Goal: Information Seeking & Learning: Learn about a topic

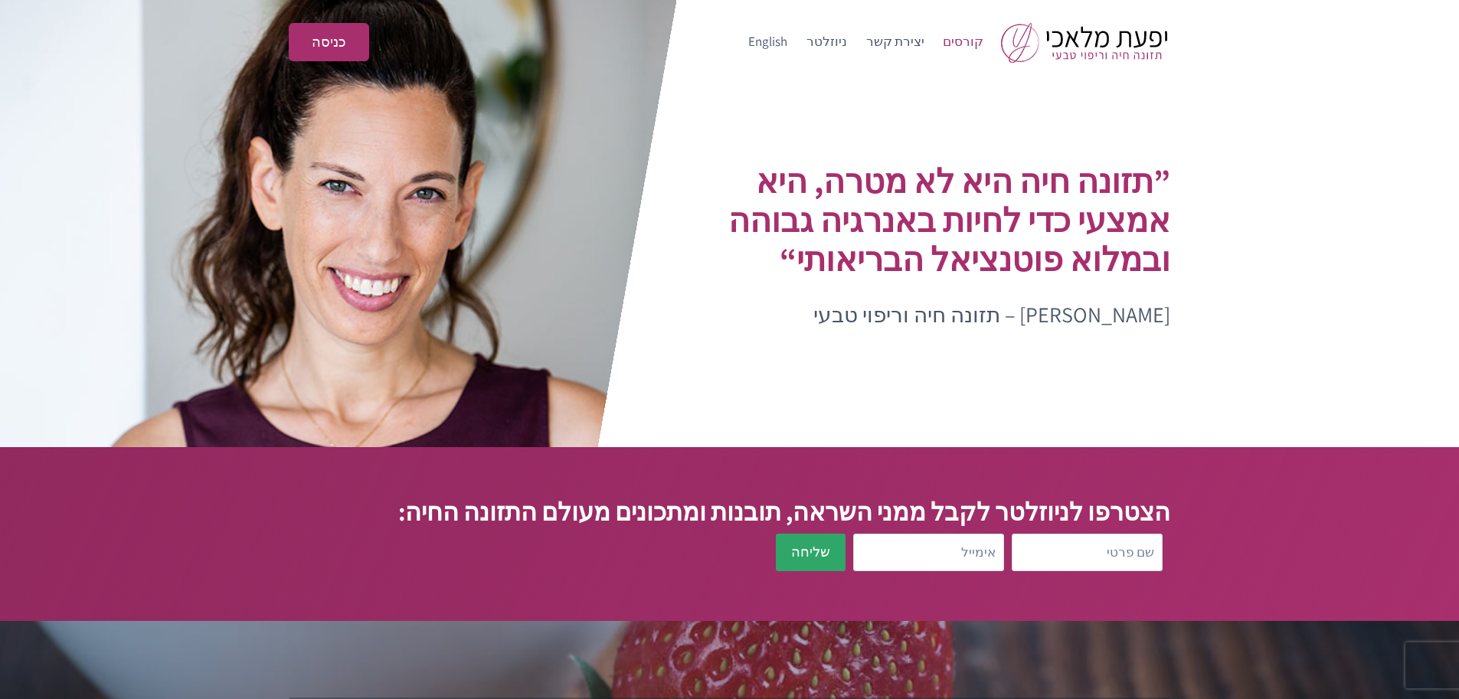
click at [959, 41] on link "קורסים" at bounding box center [964, 42] width 60 height 37
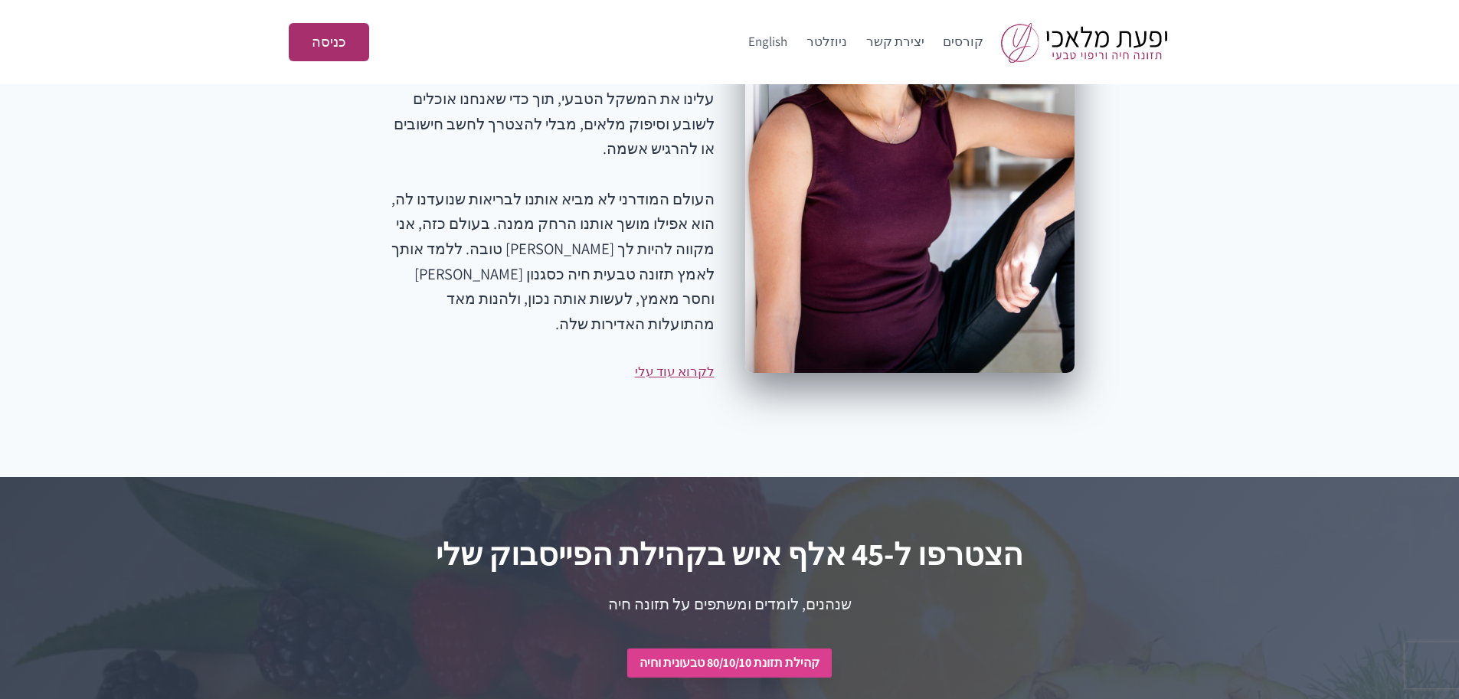
scroll to position [1905, 0]
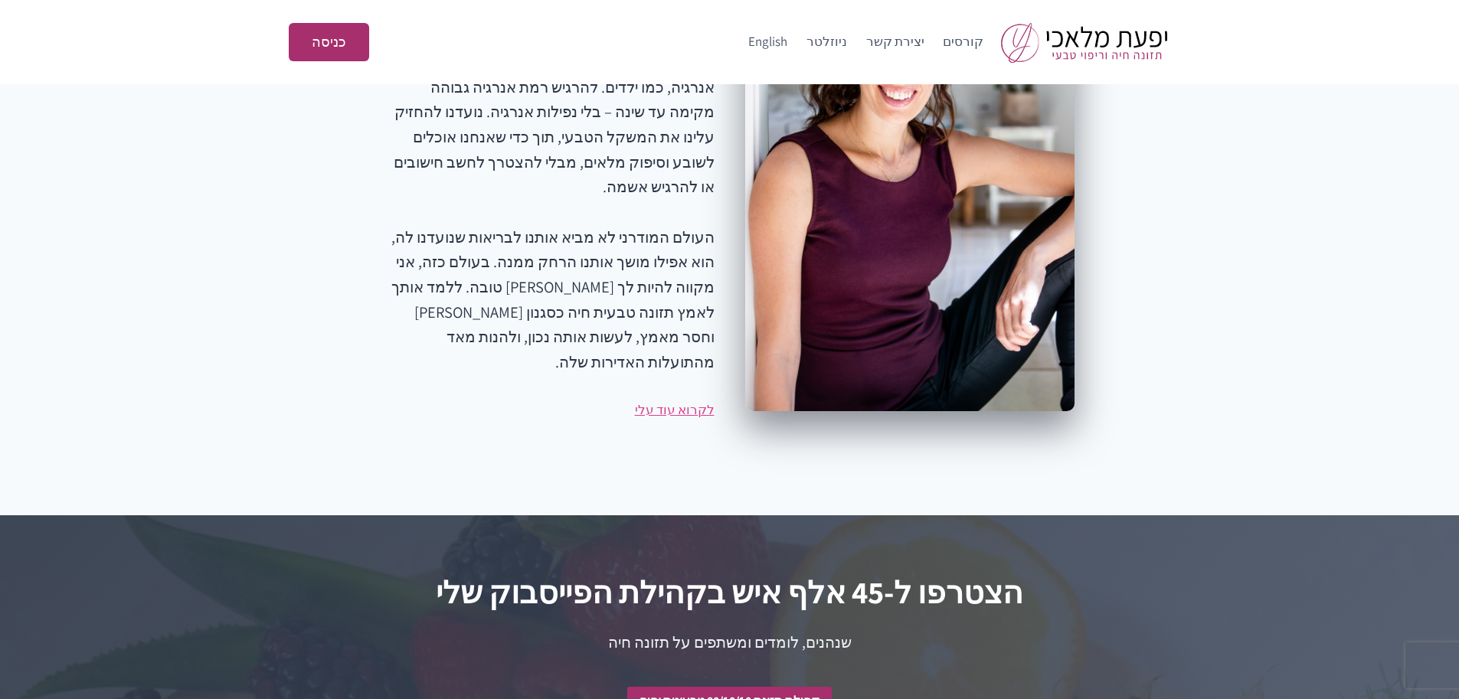
click at [688, 401] on link "לקרוא עוד עלי" at bounding box center [675, 409] width 80 height 17
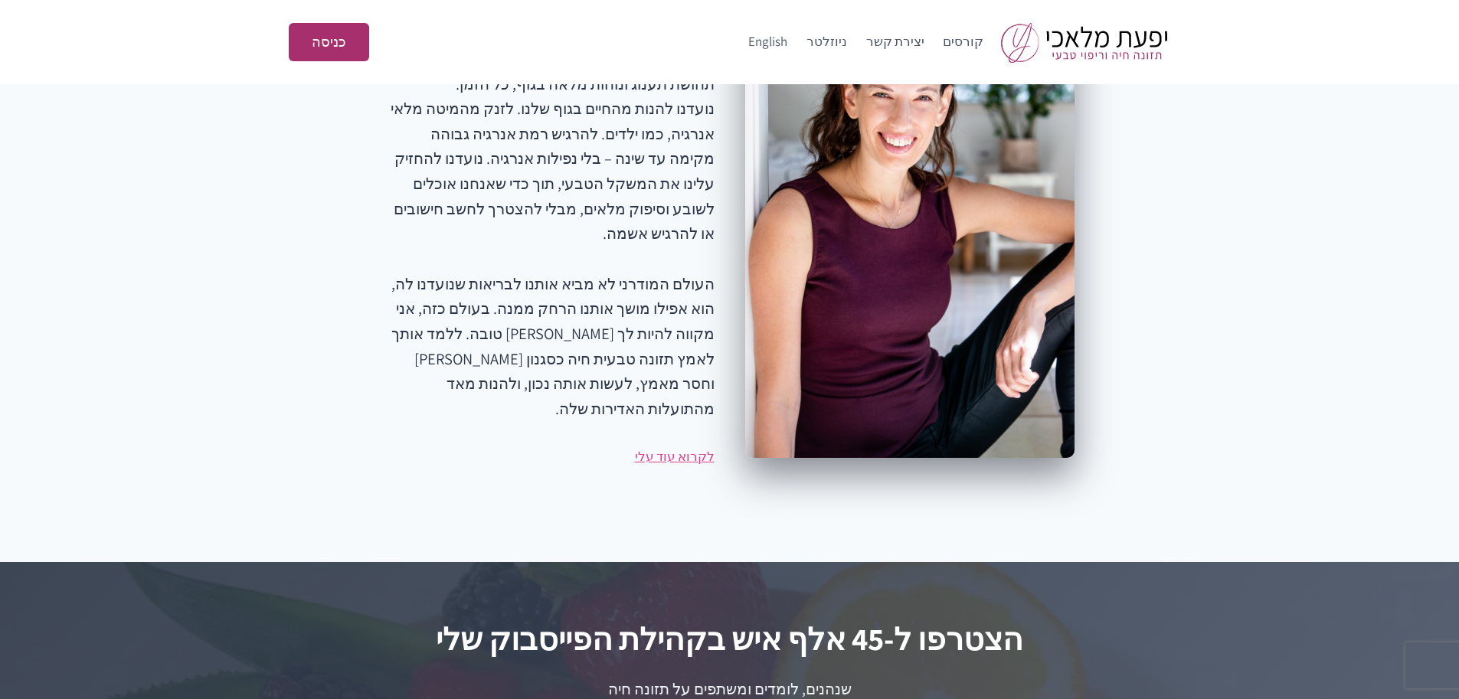
scroll to position [1675, 0]
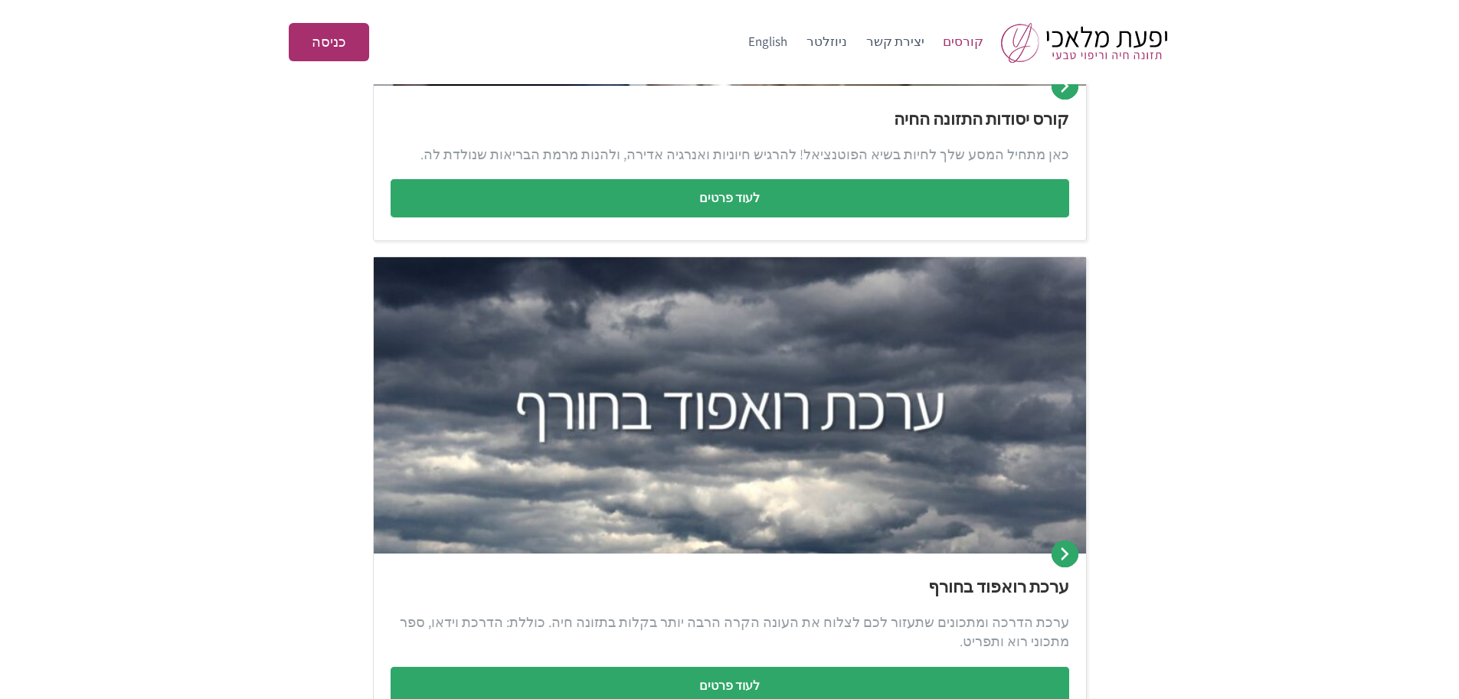
scroll to position [381, 0]
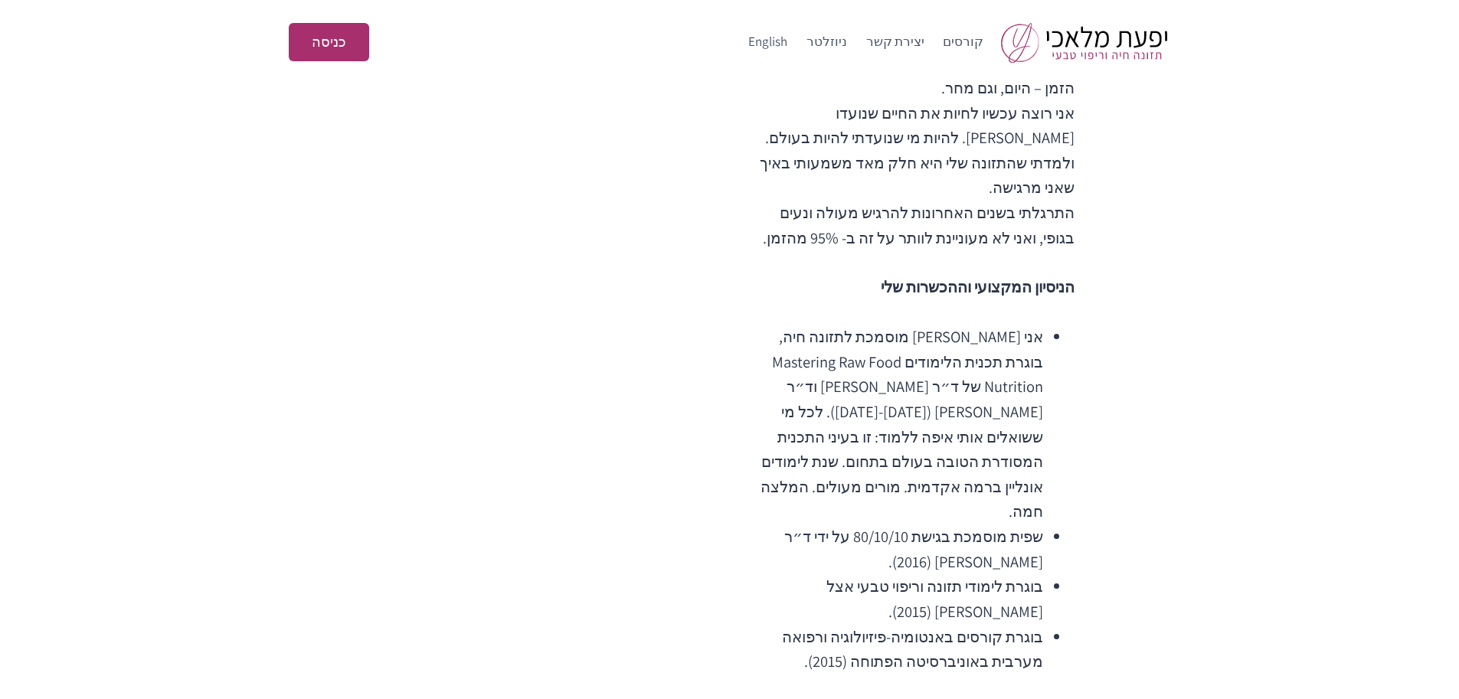
scroll to position [766, 0]
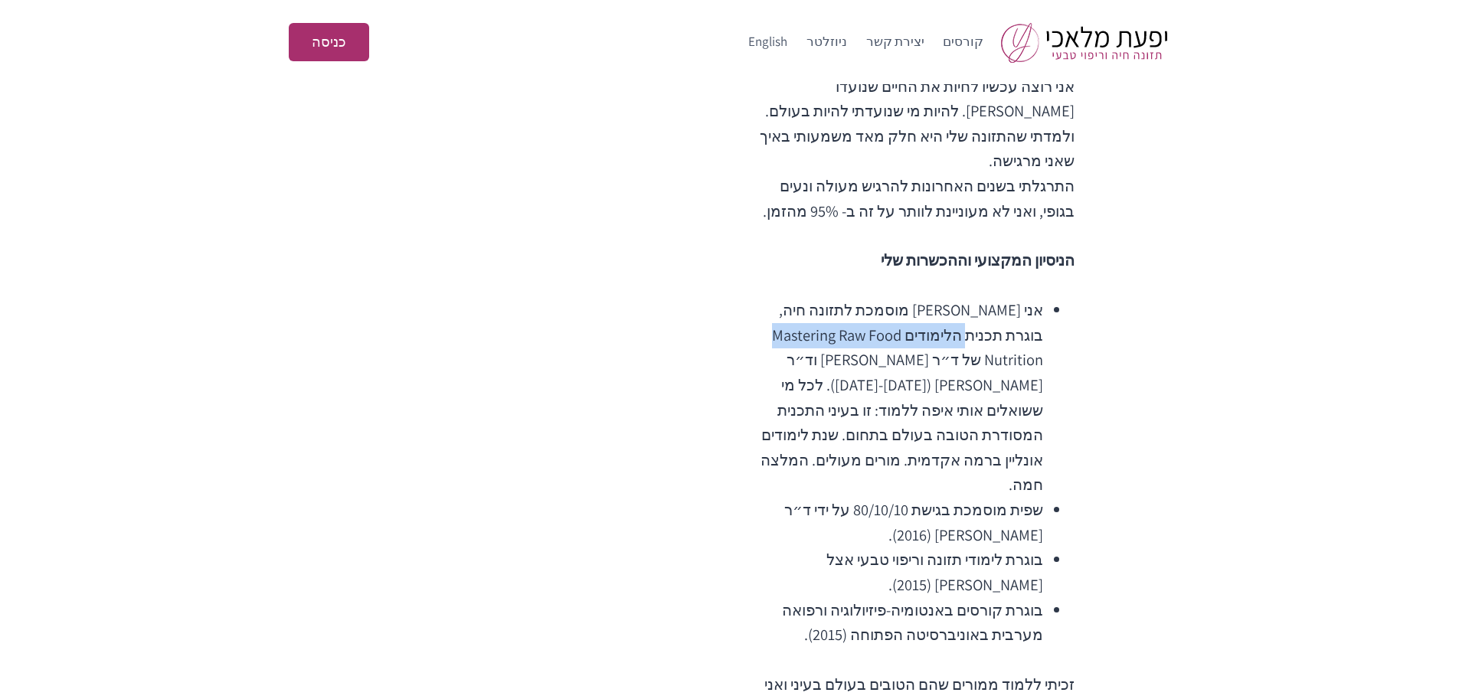
drag, startPoint x: 795, startPoint y: 259, endPoint x: 989, endPoint y: 263, distance: 193.8
click at [989, 298] on li "אני מורה מוסמכת לתזונה חיה, בוגרת תכנית הלימודים Mastering Raw Food Nutrition ש…" at bounding box center [894, 398] width 298 height 200
click at [917, 298] on li "אני מורה מוסמכת לתזונה חיה, בוגרת תכנית הלימודים Mastering Raw Food Nutrition ש…" at bounding box center [894, 398] width 298 height 200
click at [1007, 298] on li "אני מורה מוסמכת לתזונה חיה, בוגרת תכנית הלימודים Mastering Raw Food Nutrition ש…" at bounding box center [894, 398] width 298 height 200
drag, startPoint x: 902, startPoint y: 287, endPoint x: 772, endPoint y: 261, distance: 132.0
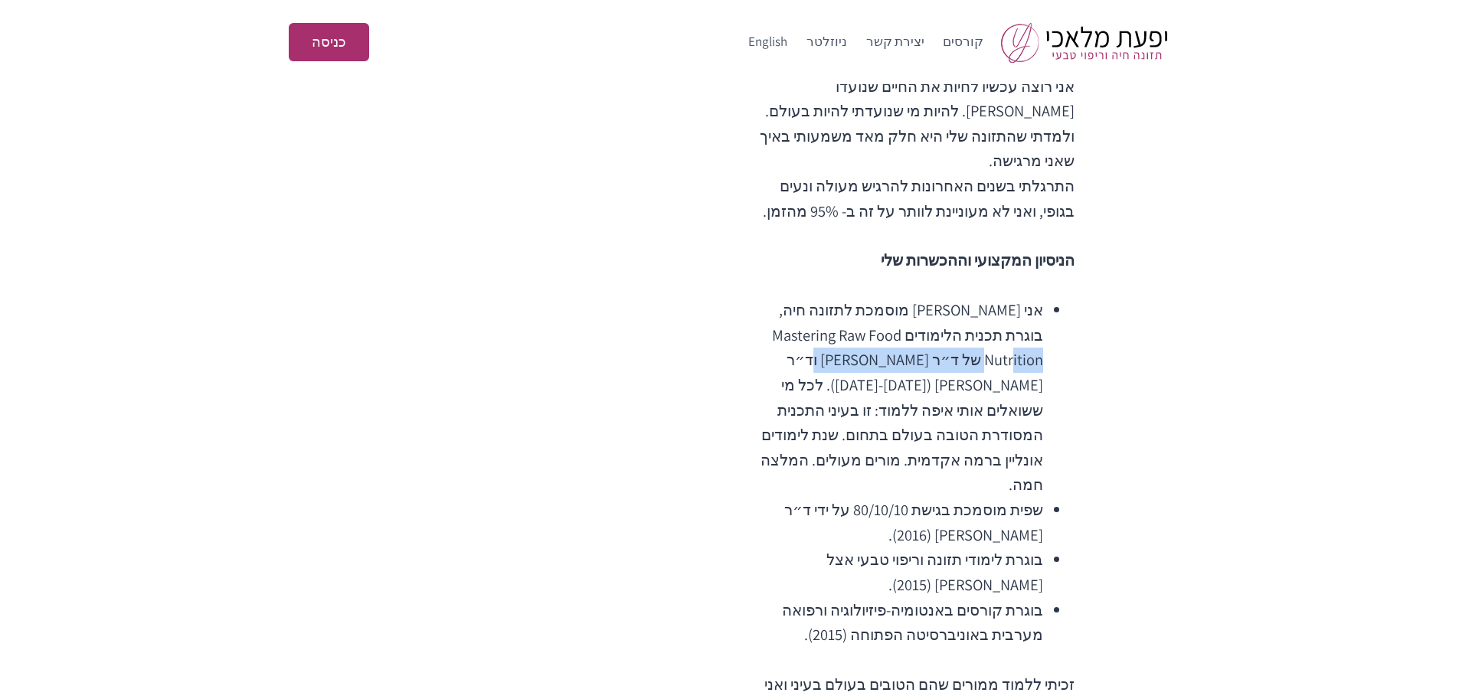
click at [772, 298] on li "אני מורה מוסמכת לתזונה חיה, בוגרת תכנית הלימודים Mastering Raw Food Nutrition ש…" at bounding box center [894, 398] width 298 height 200
click at [1131, 188] on div "אם אני מנסה לדייק מה הביא אותי לאמץ לי תזונה חיה ומה משאיר אותי באורח החיים הזה…" at bounding box center [729, 529] width 1459 height 2082
drag, startPoint x: 863, startPoint y: 385, endPoint x: 918, endPoint y: 390, distance: 56.2
click at [918, 498] on li "שפית מוסמכת בגישת 80/10/10 על ידי ד״ר דגלאס גראהם (2016)." at bounding box center [894, 523] width 298 height 50
